Goal: Book appointment/travel/reservation

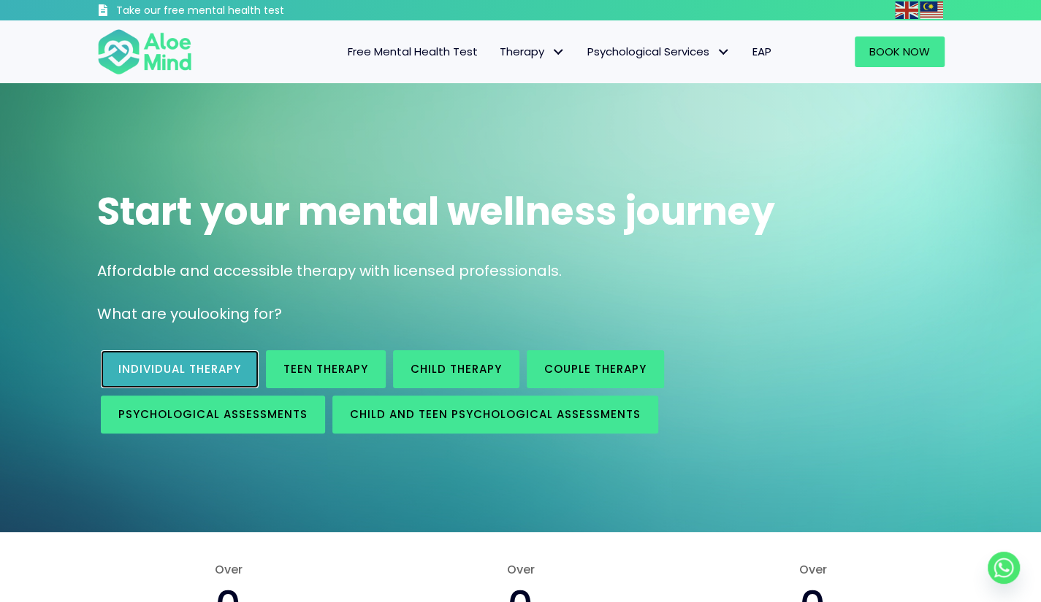
click at [222, 370] on span "Individual therapy" at bounding box center [179, 368] width 123 height 15
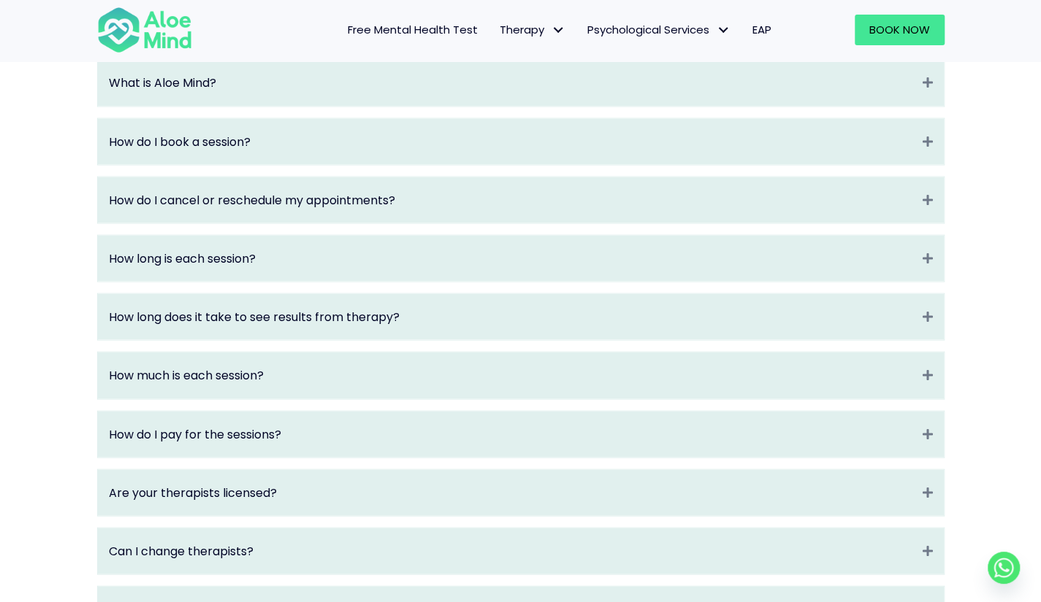
scroll to position [1315, 0]
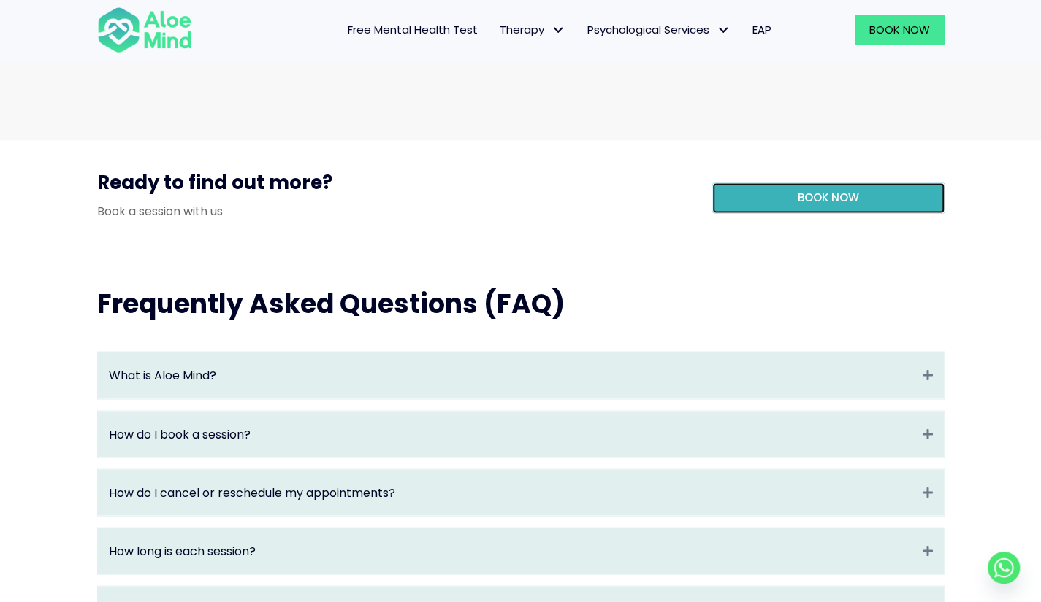
click at [819, 205] on span "Book Now" at bounding box center [827, 197] width 61 height 15
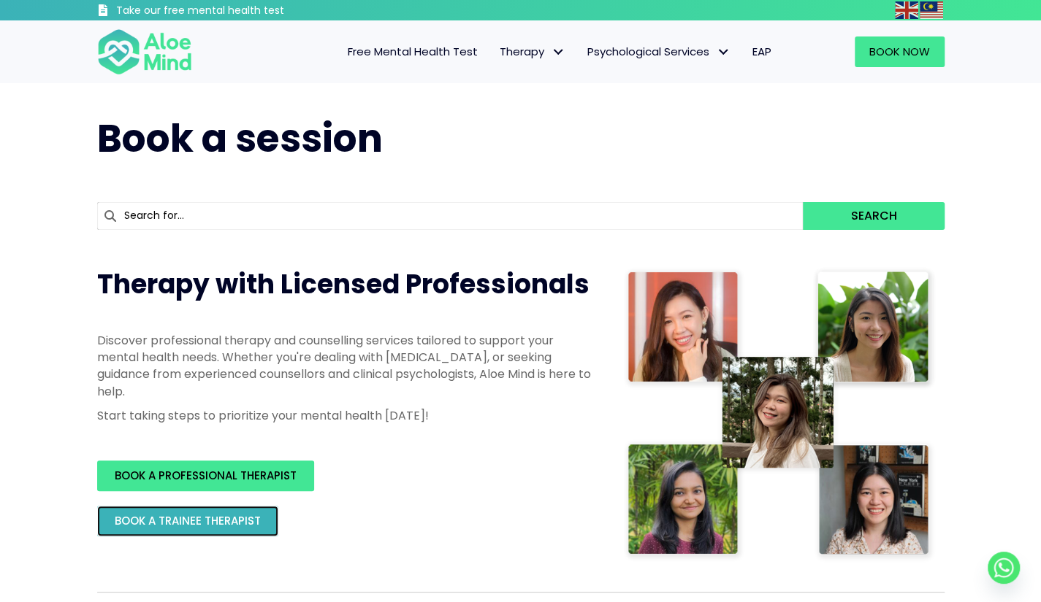
click at [225, 532] on link "BOOK A TRAINEE THERAPIST" at bounding box center [187, 521] width 181 height 31
